Goal: Task Accomplishment & Management: Manage account settings

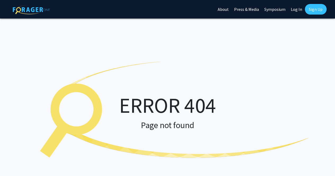
click at [298, 10] on link "Log In" at bounding box center [296, 9] width 17 height 19
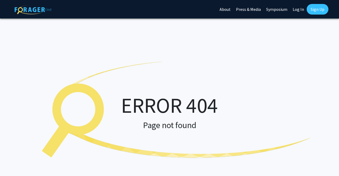
select select
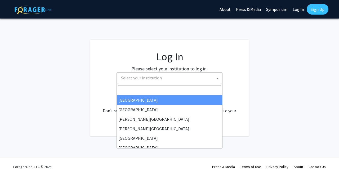
click at [167, 78] on span "Select your institution" at bounding box center [170, 78] width 103 height 11
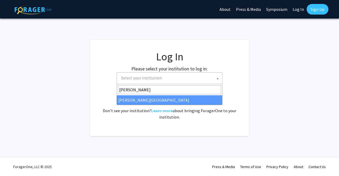
type input "Morgan"
select select "20"
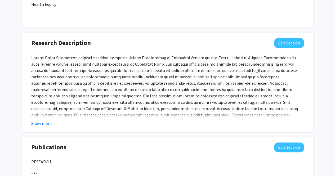
scroll to position [331, 0]
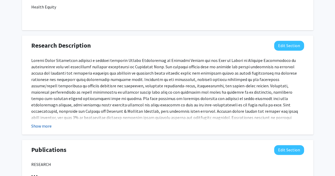
click at [45, 125] on button "Show more" at bounding box center [41, 126] width 20 height 6
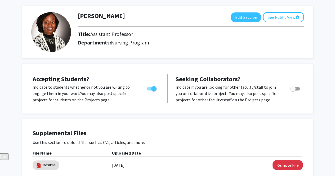
scroll to position [0, 0]
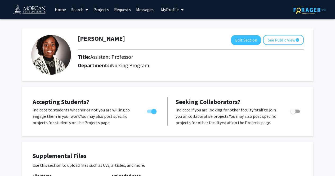
click at [107, 8] on link "Projects" at bounding box center [101, 9] width 21 height 19
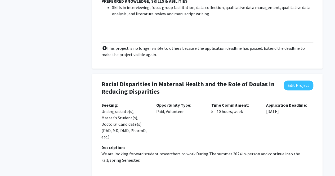
scroll to position [312, 0]
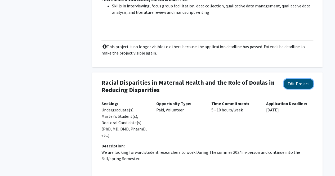
click at [293, 79] on button "Edit Project" at bounding box center [299, 84] width 30 height 10
select select "5 - 10"
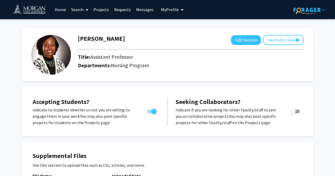
click at [105, 6] on link "Projects" at bounding box center [101, 9] width 21 height 19
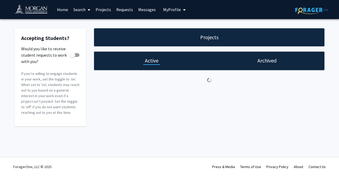
checkbox input "true"
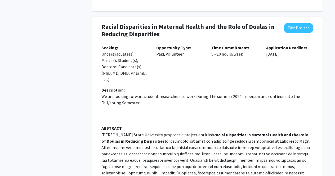
scroll to position [370, 0]
